Goal: Transaction & Acquisition: Purchase product/service

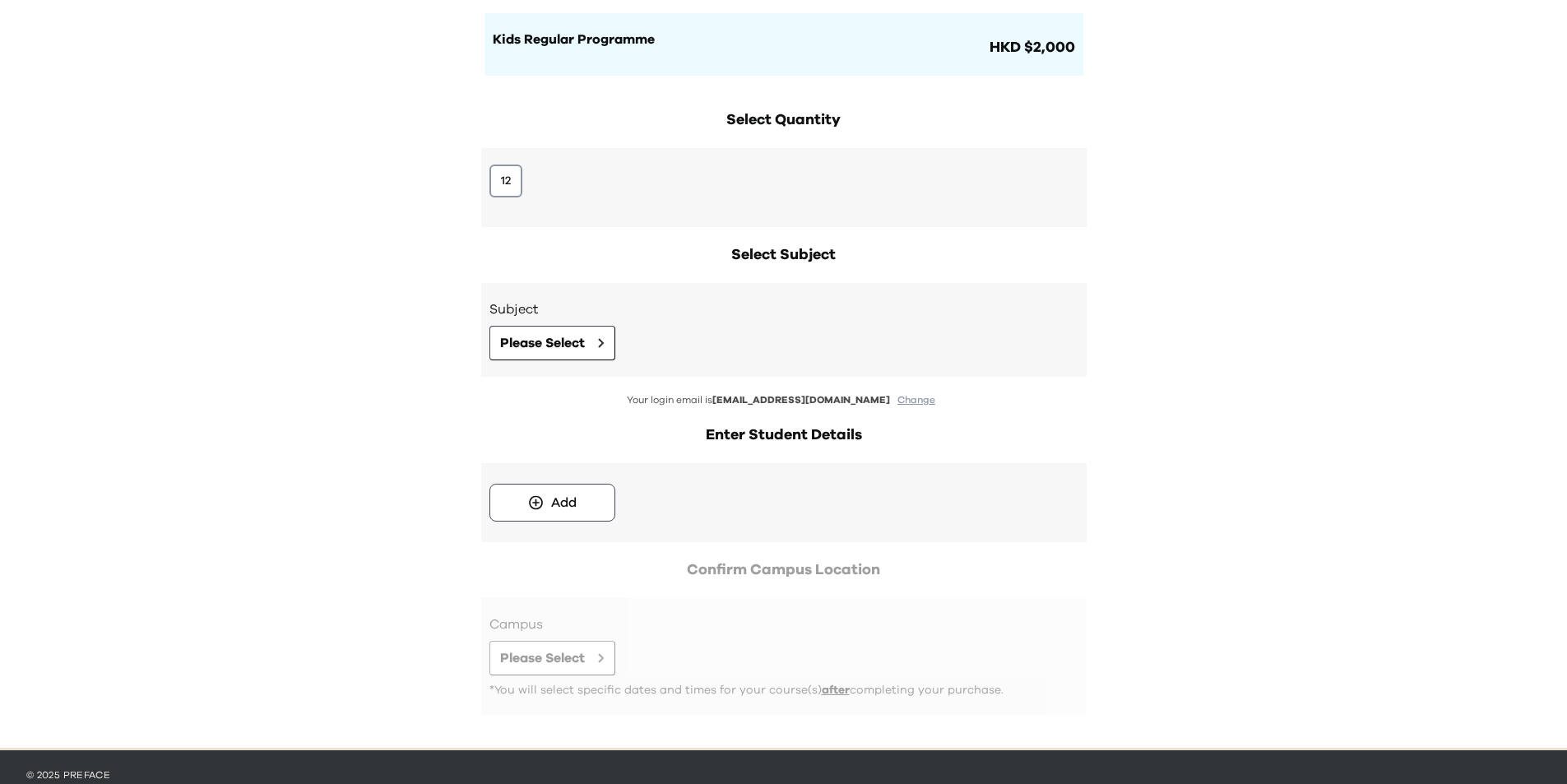
scroll to position [164, 0]
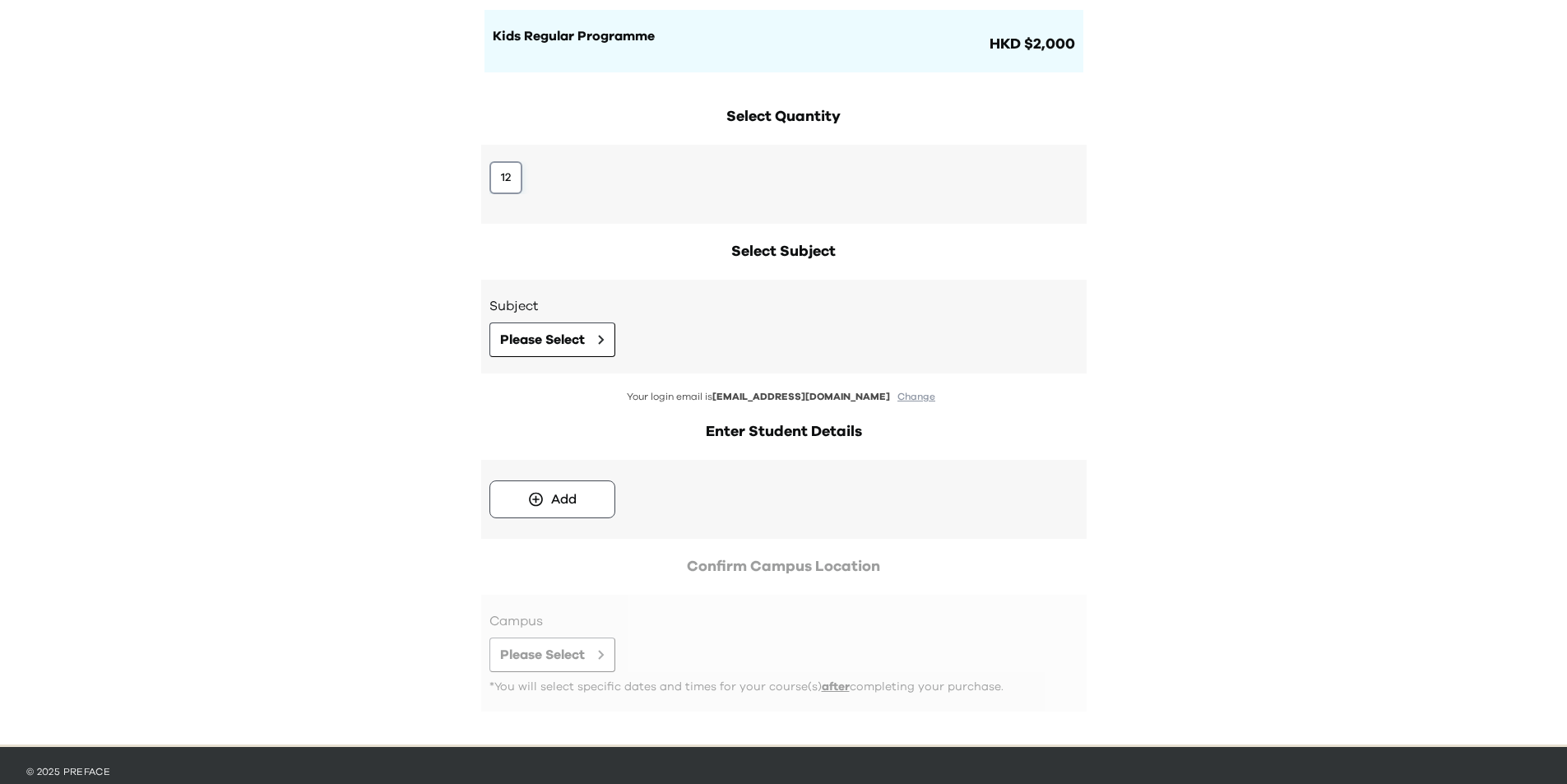
click at [495, 170] on button "12" at bounding box center [505, 177] width 32 height 32
click at [573, 330] on span "Please Select" at bounding box center [542, 340] width 84 height 19
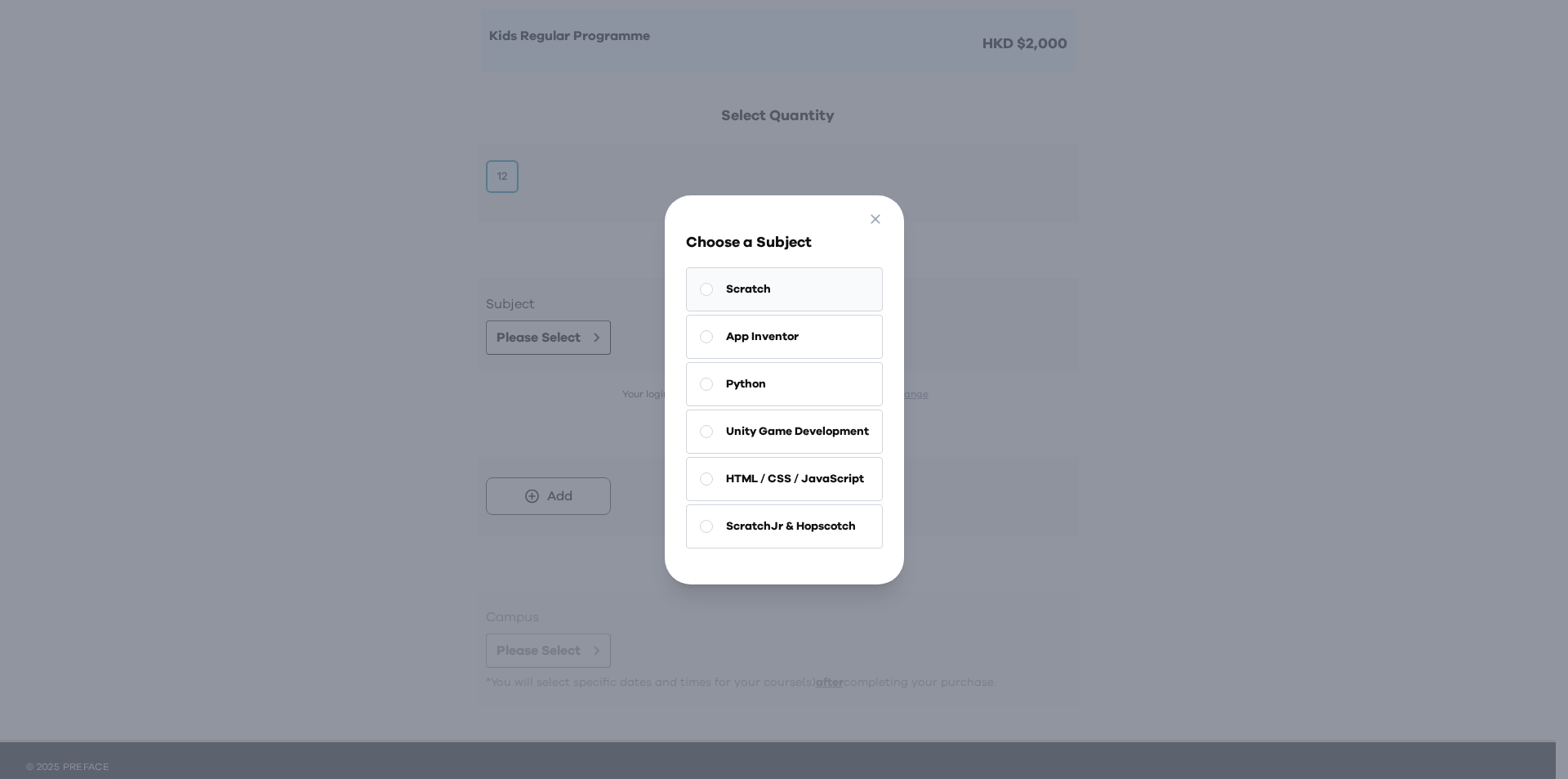
click at [765, 283] on button "Scratch" at bounding box center [785, 289] width 197 height 44
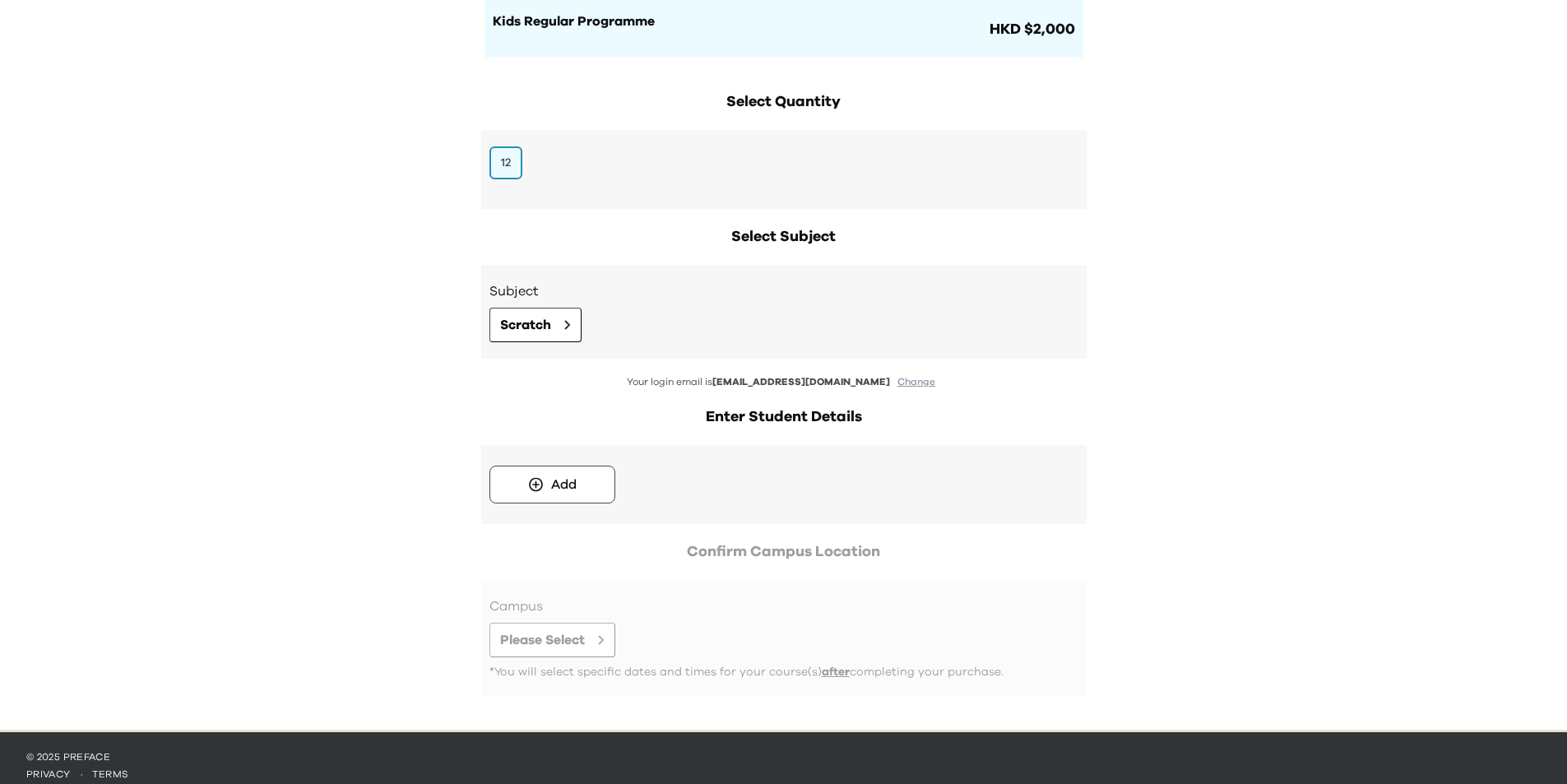
scroll to position [192, 0]
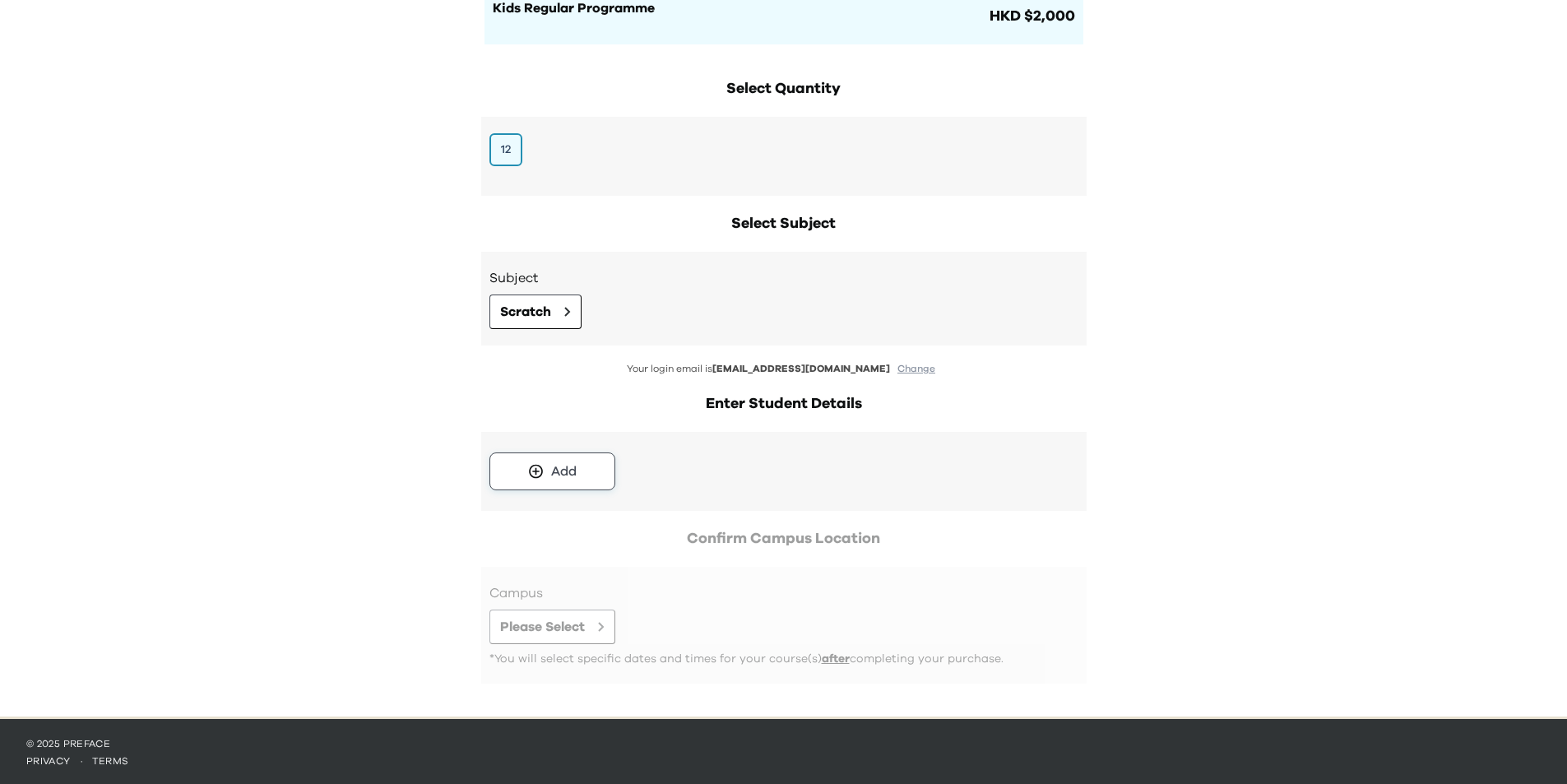
click at [589, 479] on button "Add" at bounding box center [552, 471] width 126 height 38
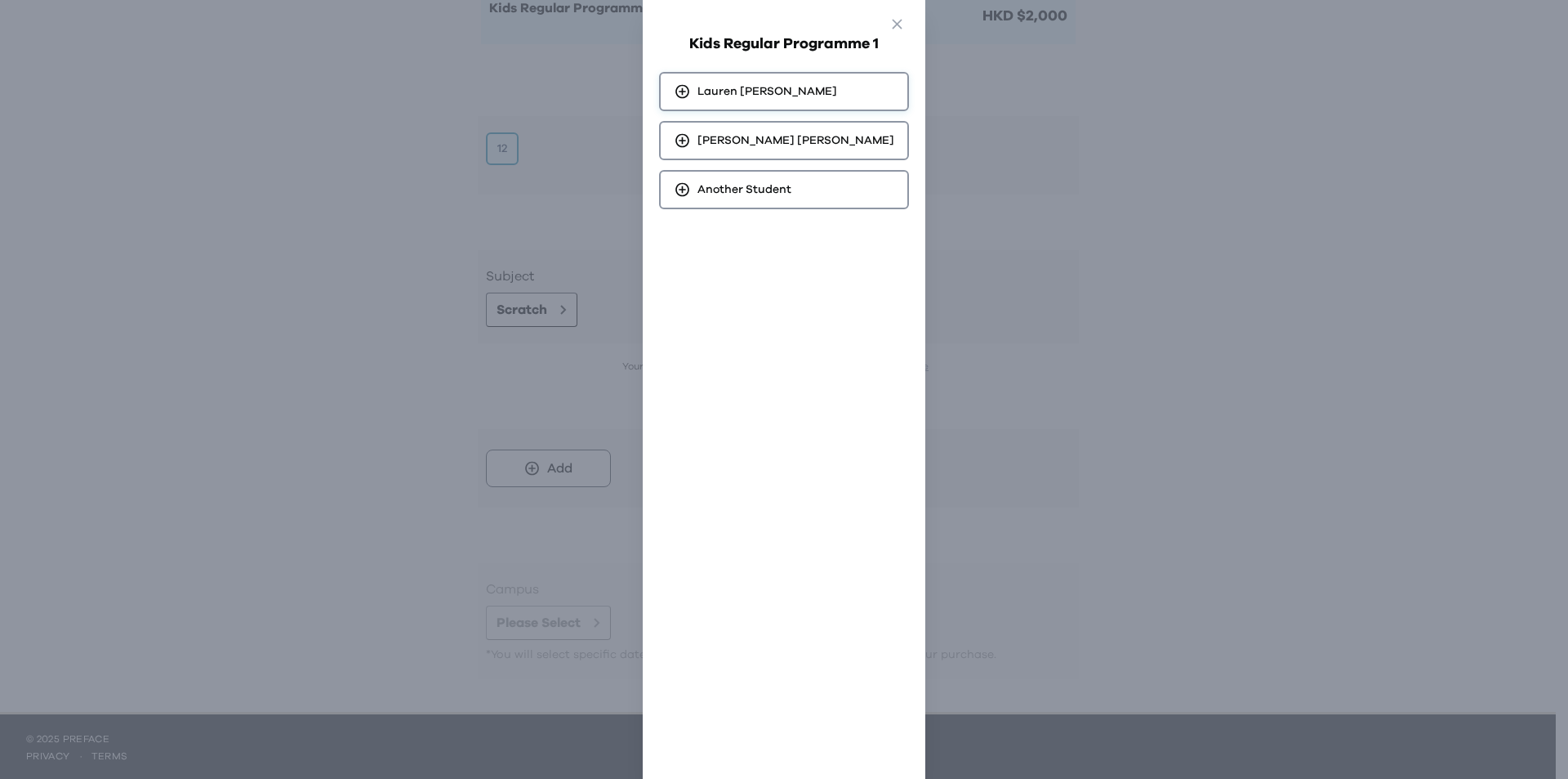
click at [805, 86] on div "[PERSON_NAME]" at bounding box center [784, 91] width 250 height 39
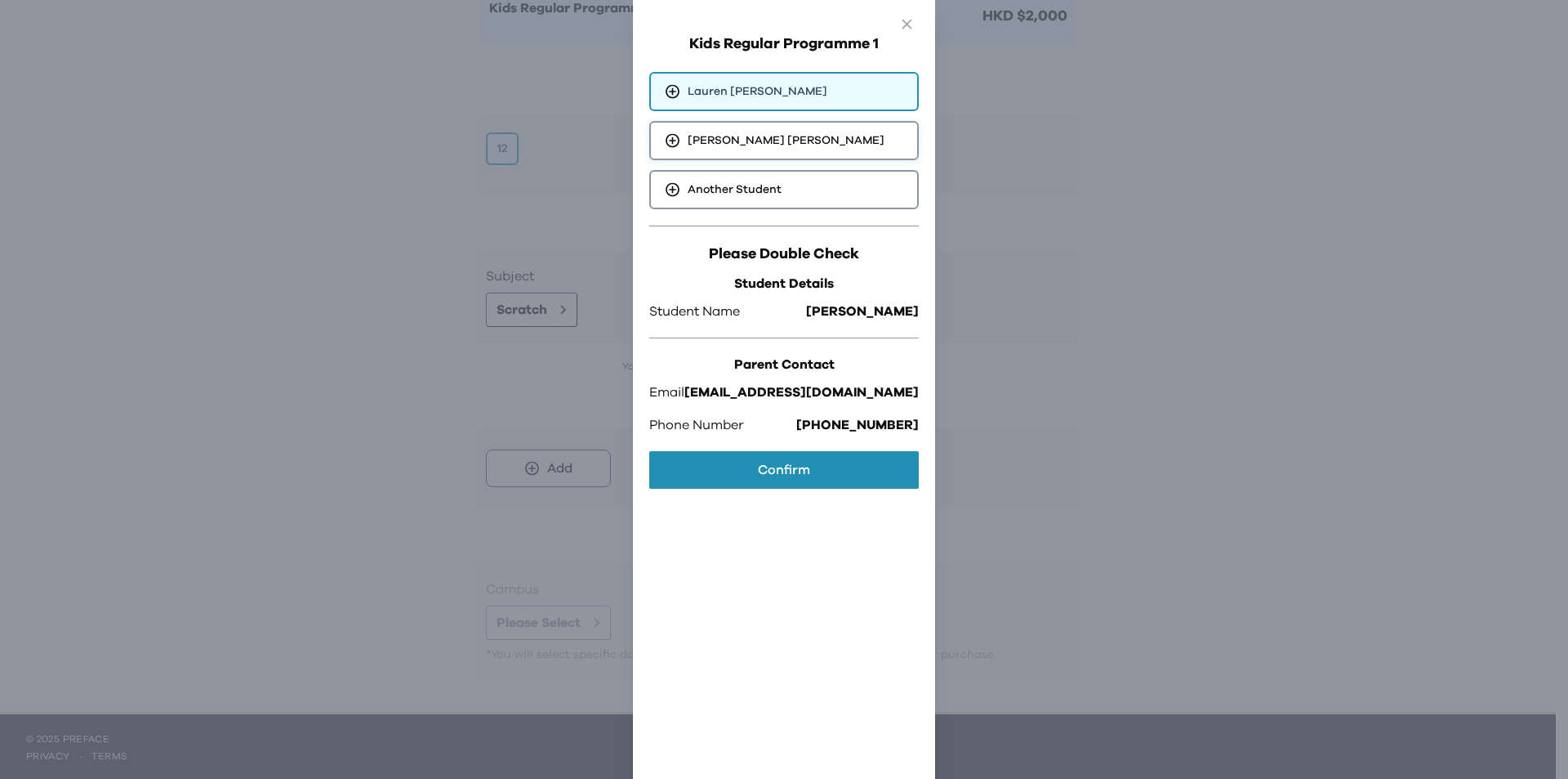
click at [734, 125] on div "[PERSON_NAME]" at bounding box center [784, 140] width 269 height 39
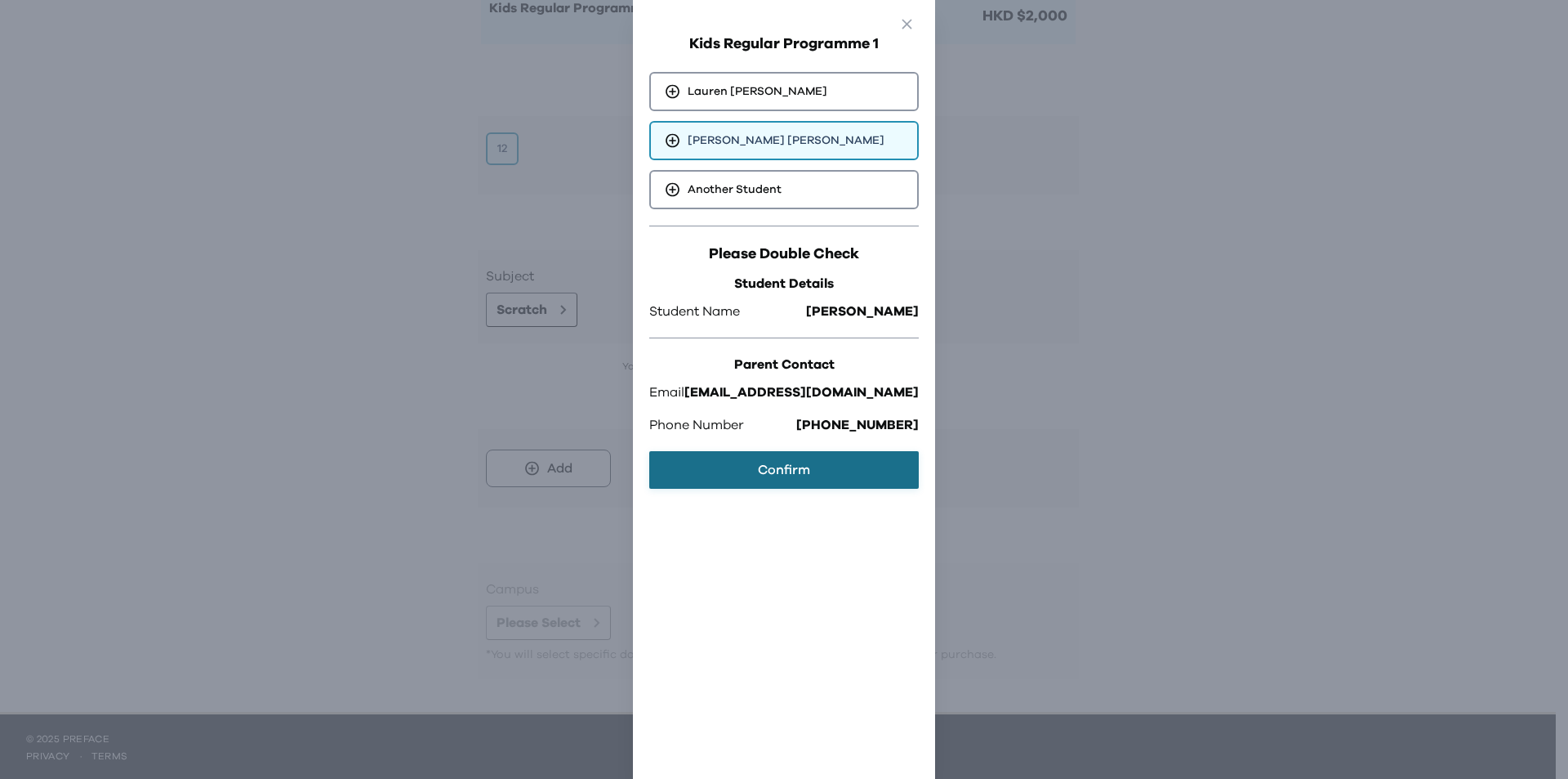
click at [792, 461] on button "Confirm" at bounding box center [784, 469] width 269 height 38
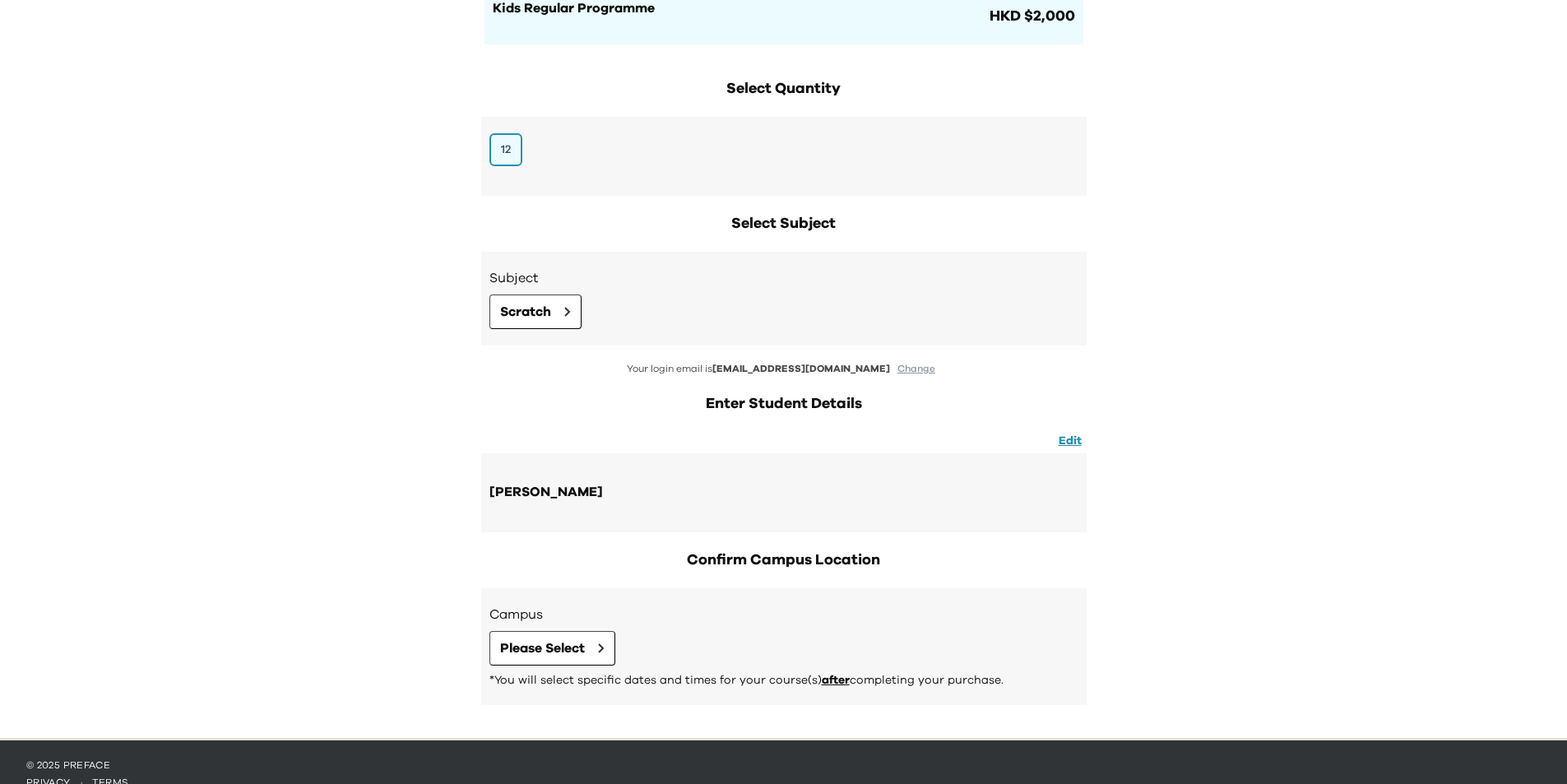
scroll to position [214, 0]
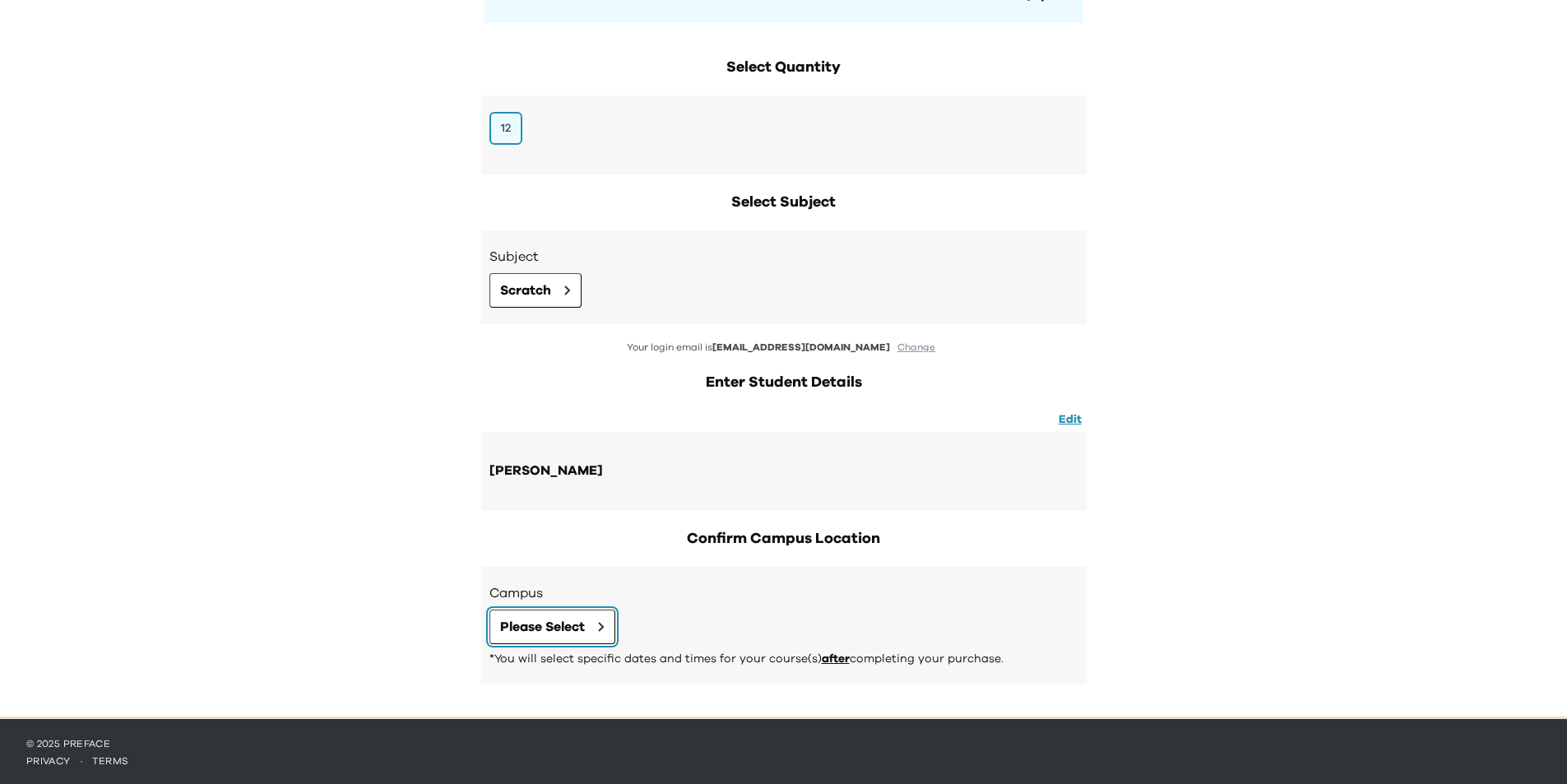
click at [599, 616] on button "Please Select" at bounding box center [552, 626] width 126 height 34
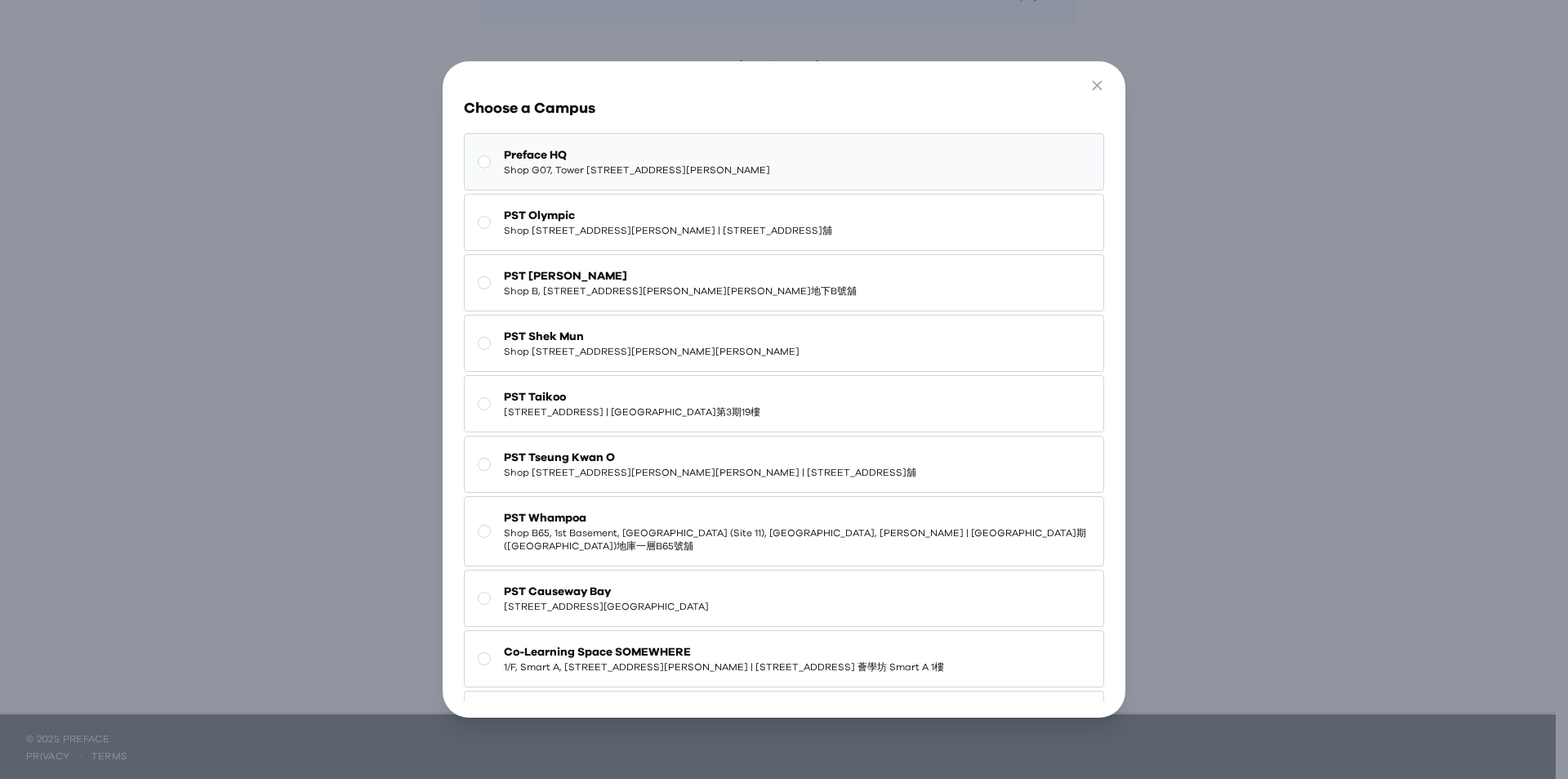
click at [548, 161] on span "Preface HQ" at bounding box center [637, 155] width 266 height 17
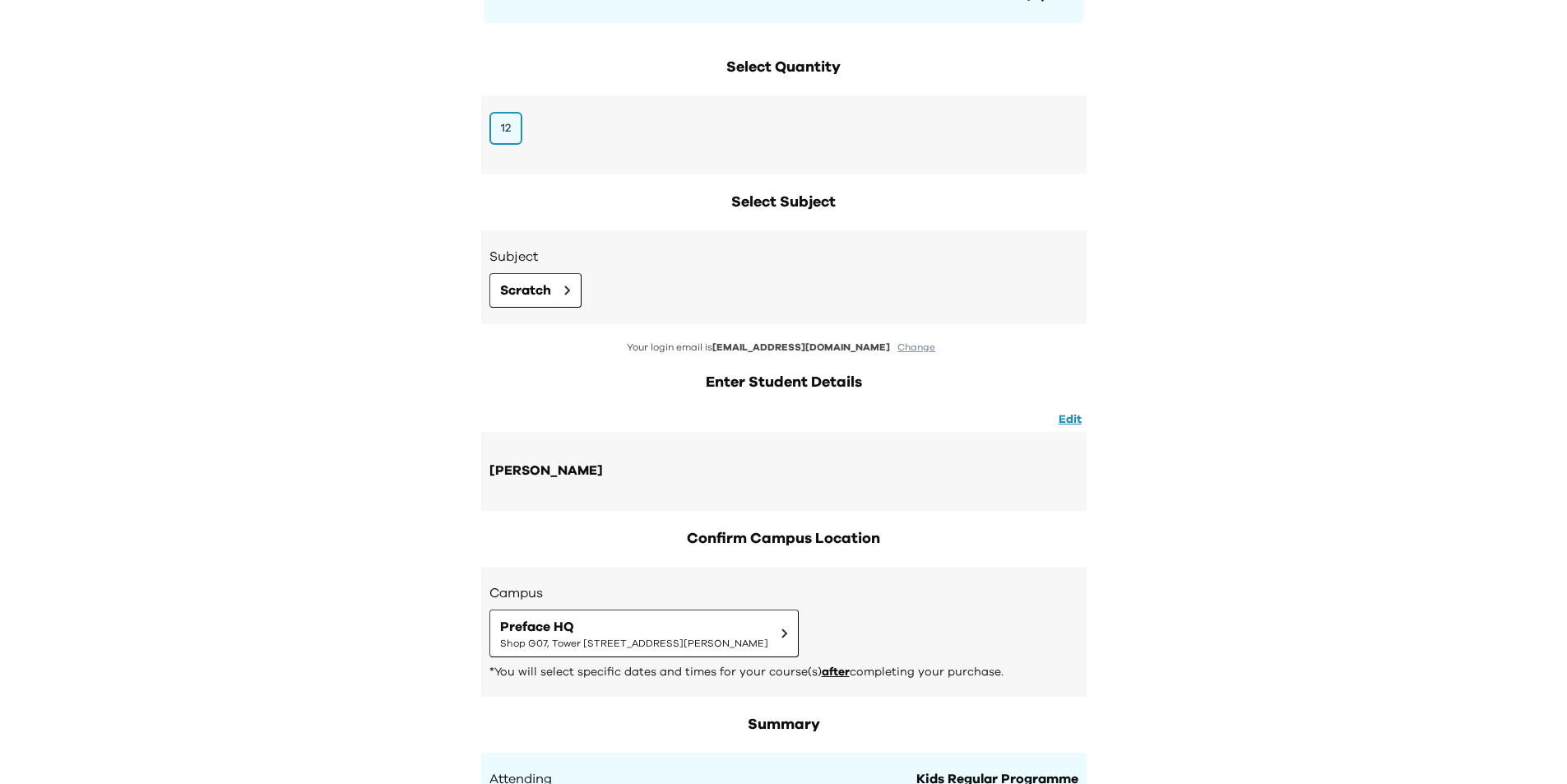
scroll to position [0, 0]
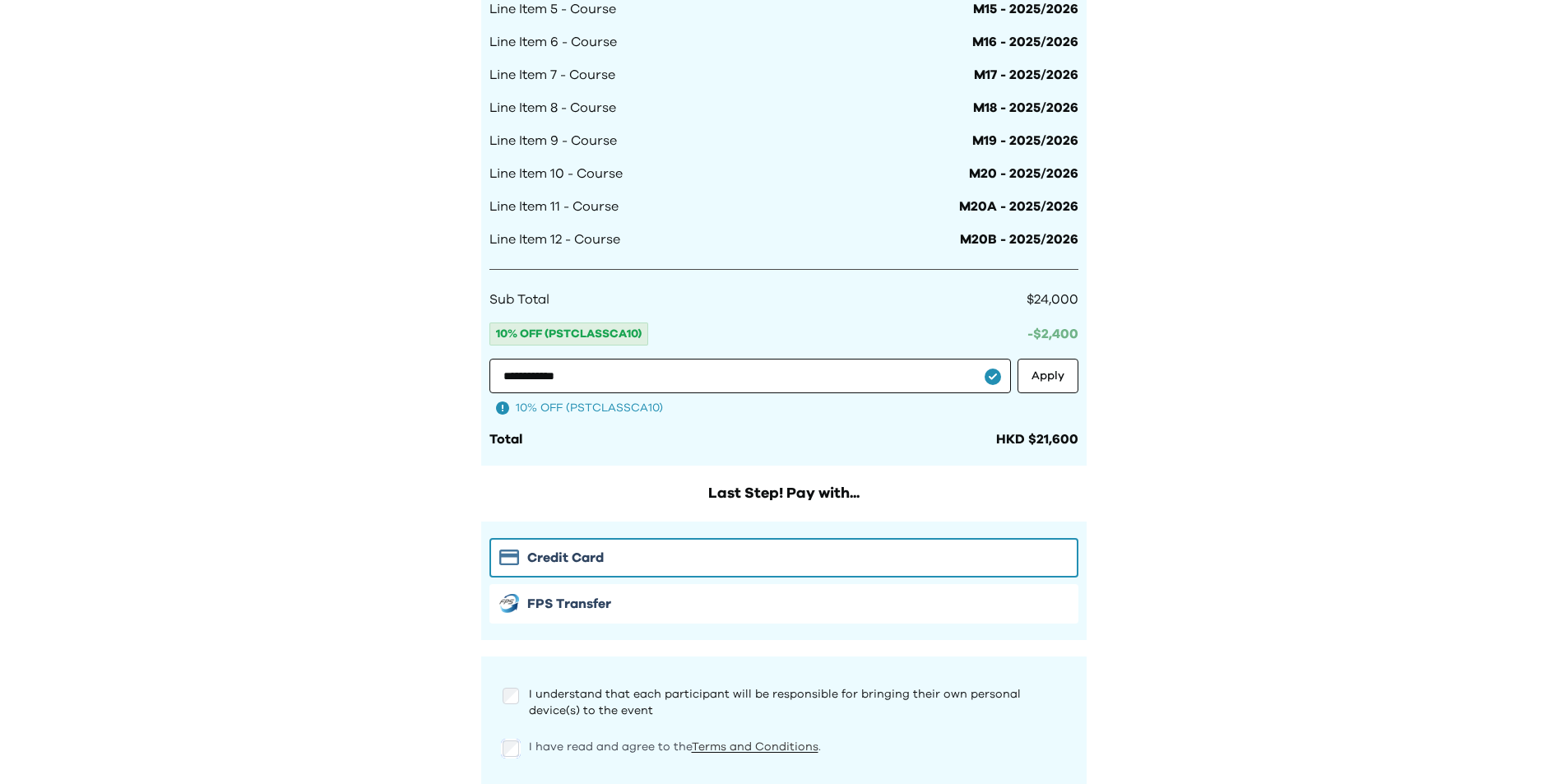
scroll to position [1428, 0]
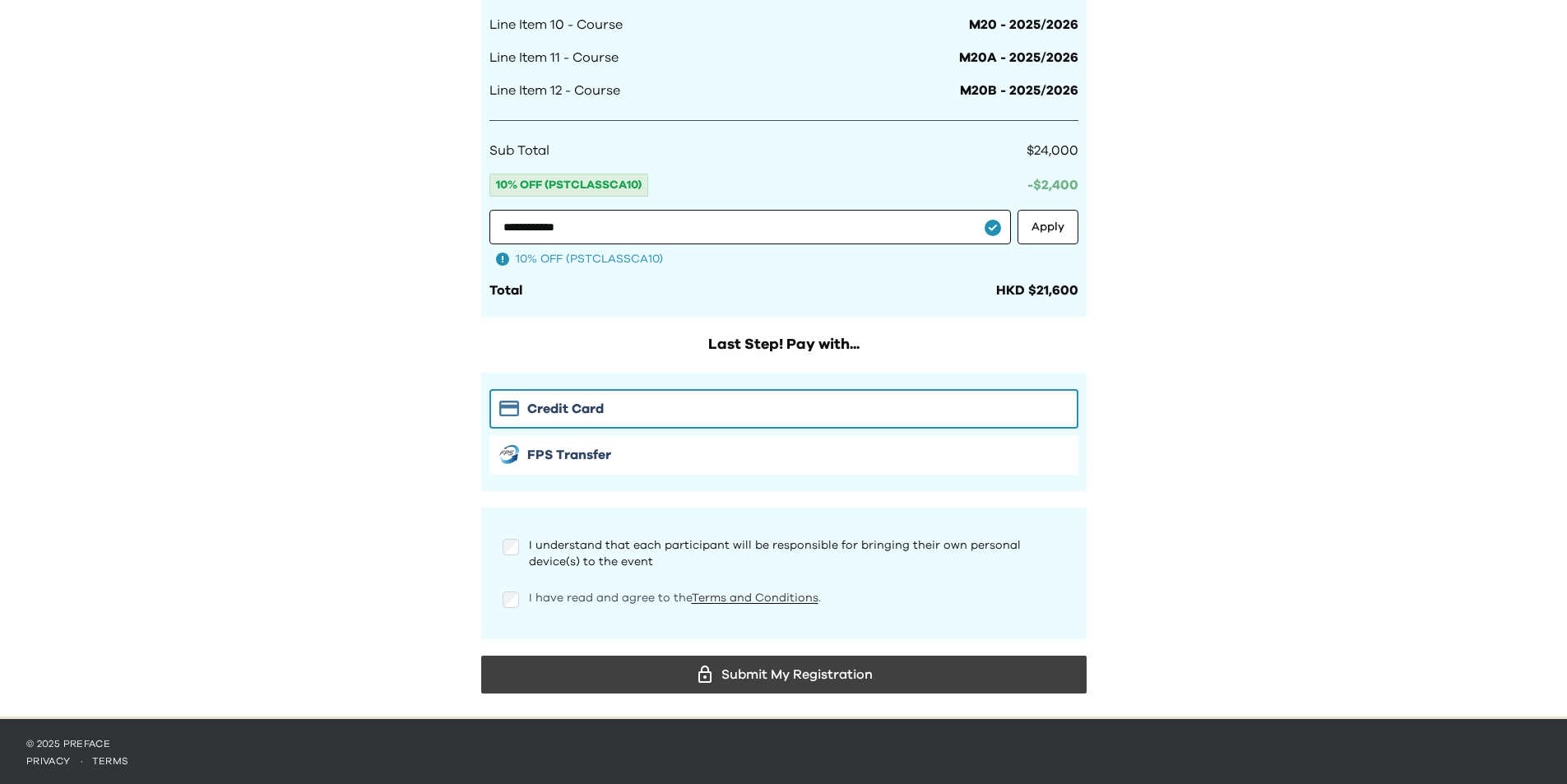
click at [767, 596] on link "Terms and Conditions" at bounding box center [755, 597] width 126 height 11
